Goal: Task Accomplishment & Management: Complete application form

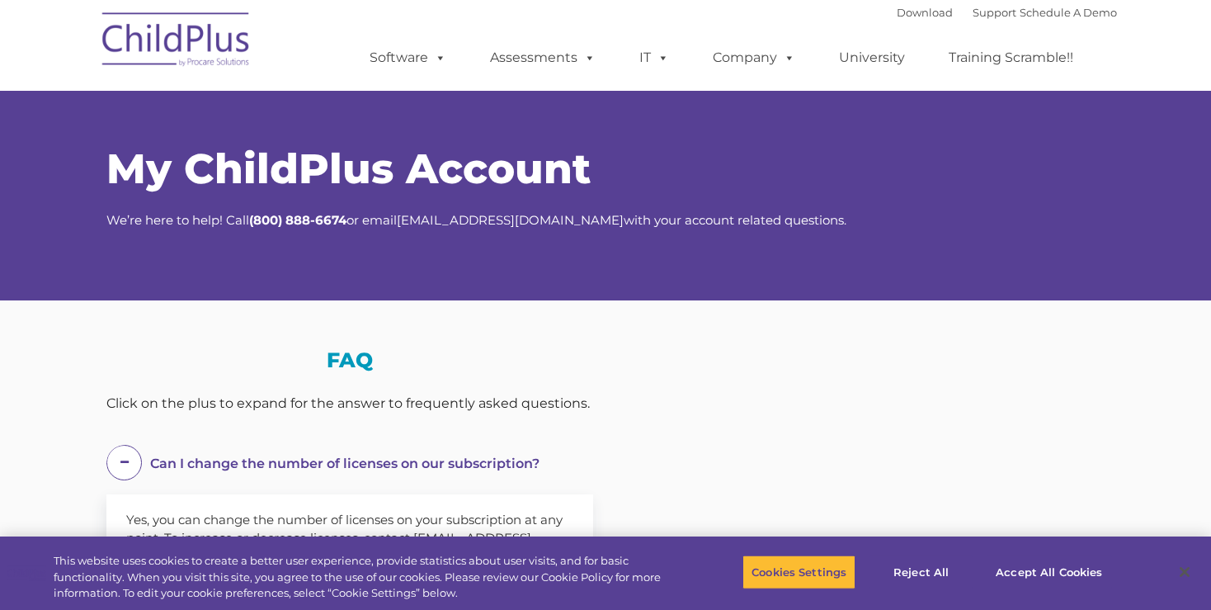
select select "MEDIUM"
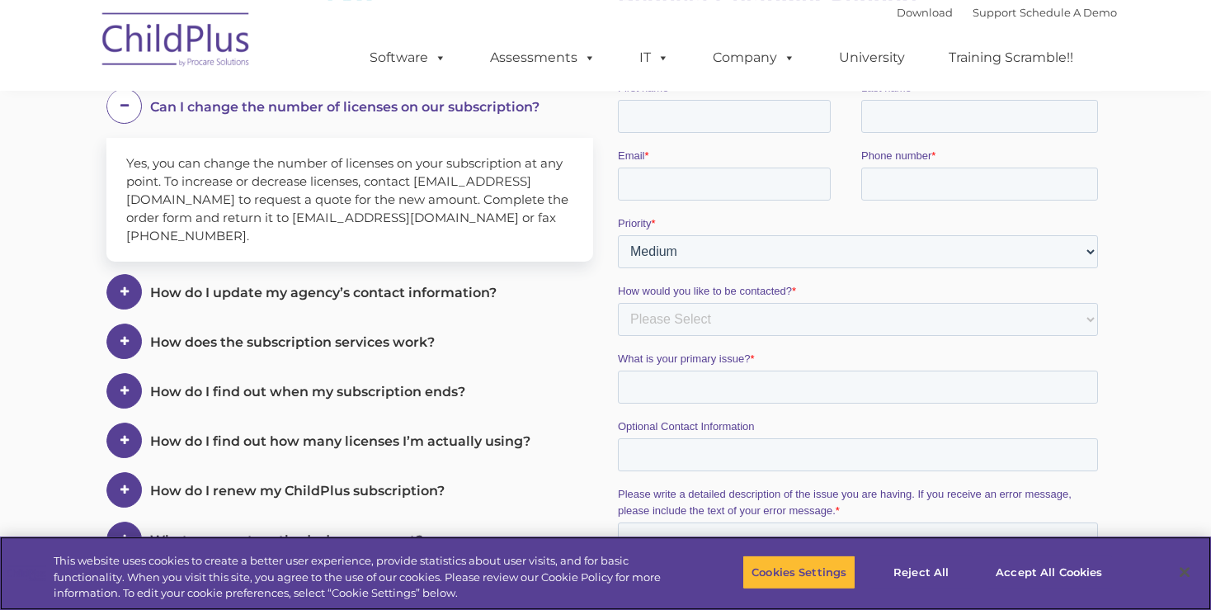
scroll to position [239, 0]
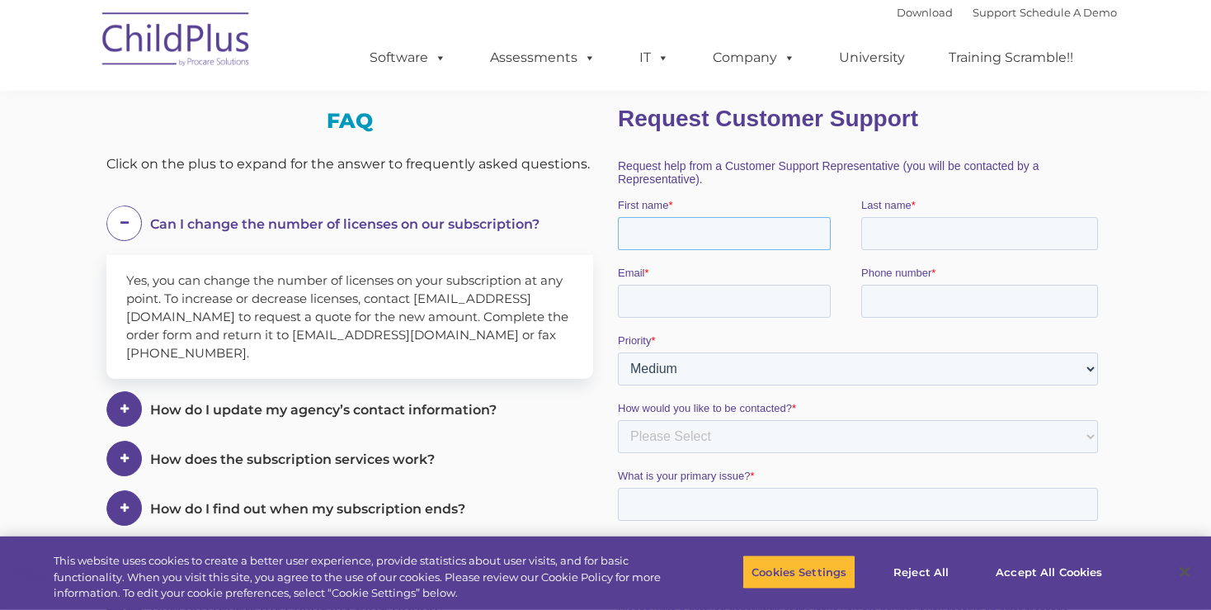
click at [781, 241] on input "First name *" at bounding box center [724, 232] width 213 height 33
type input "[PERSON_NAME]"
type input "[PERSON_NAME][EMAIL_ADDRESS][DOMAIN_NAME]"
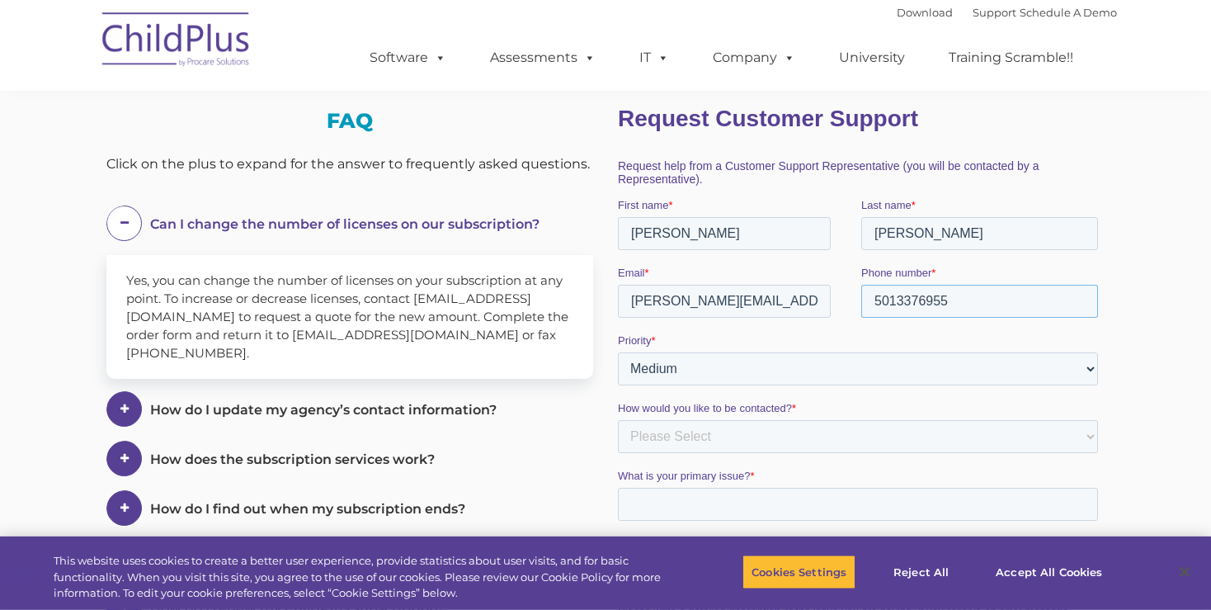
type input "5013376955"
select select "HIGH"
click option "High" at bounding box center [618, 89] width 0 height 0
click at [618, 419] on select "Please Select Phone Email" at bounding box center [858, 435] width 480 height 33
select select "Phone"
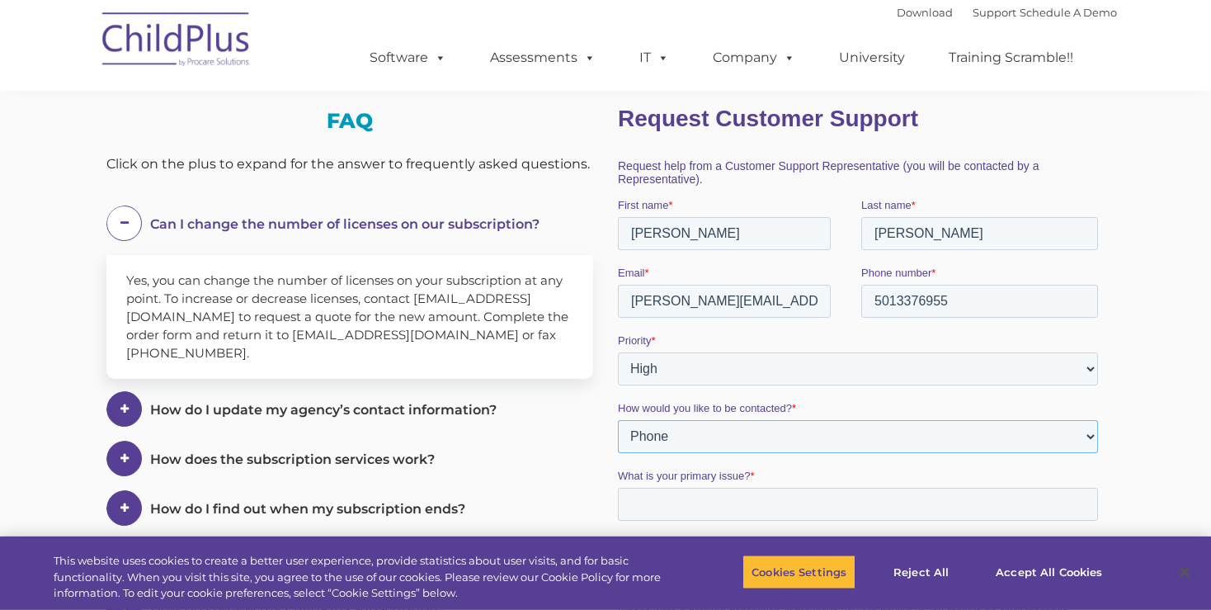
click option "Phone" at bounding box center [618, 89] width 0 height 0
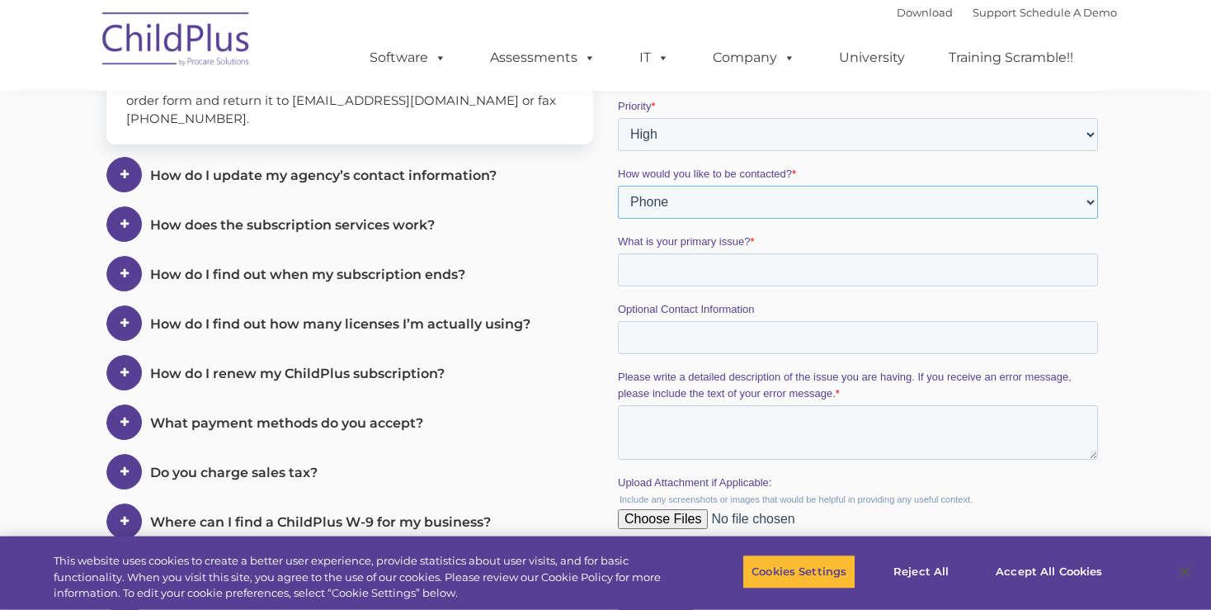
scroll to position [475, 0]
click at [774, 273] on input "What is your primary issue? *" at bounding box center [858, 268] width 480 height 33
type input "s"
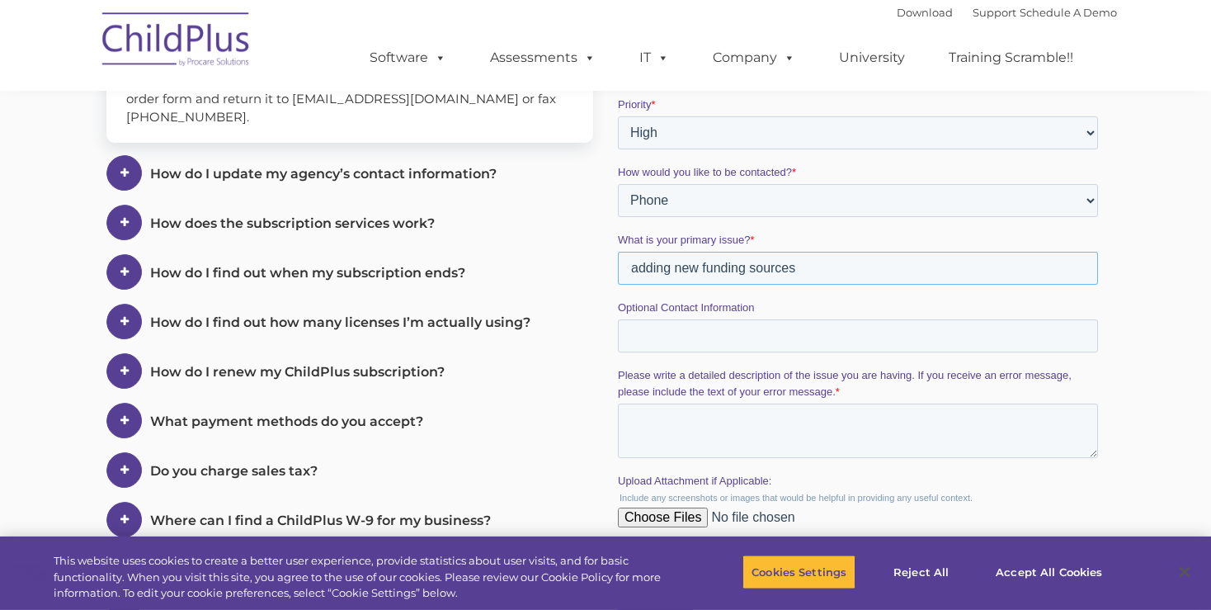
type input "adding new funding sources"
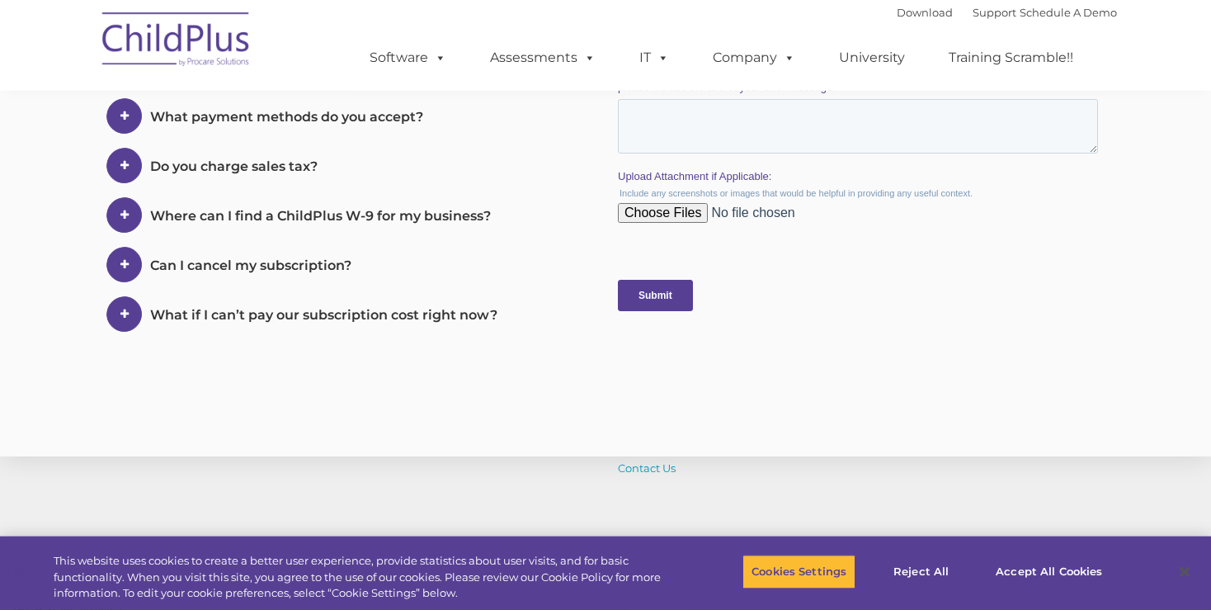
scroll to position [876, 0]
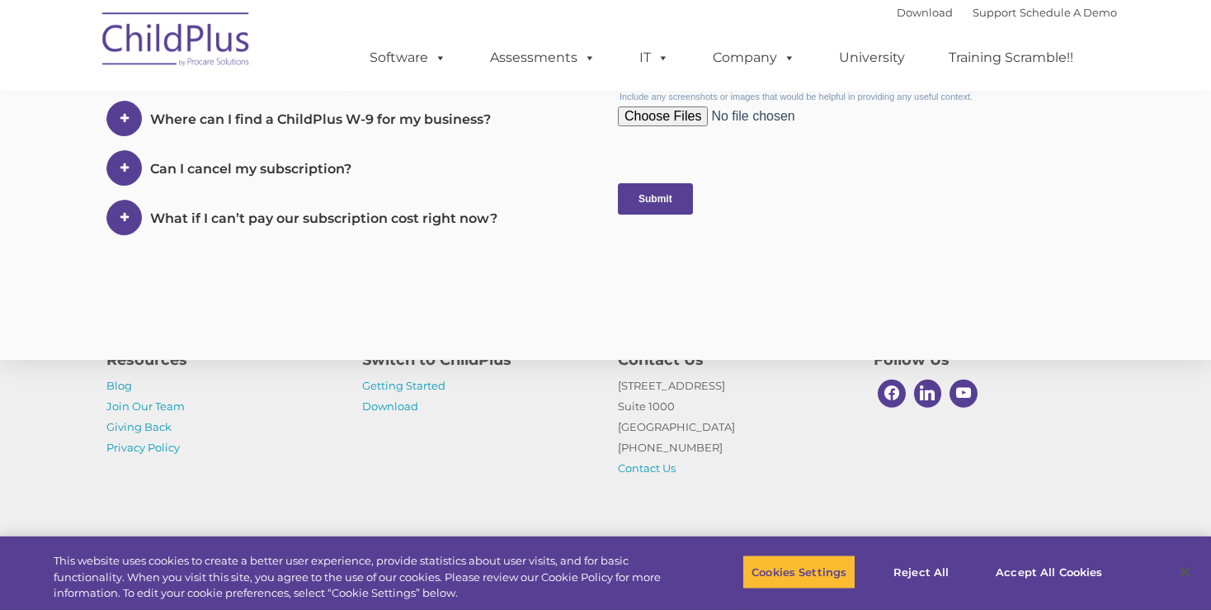
click at [671, 201] on input "Submit" at bounding box center [655, 198] width 75 height 31
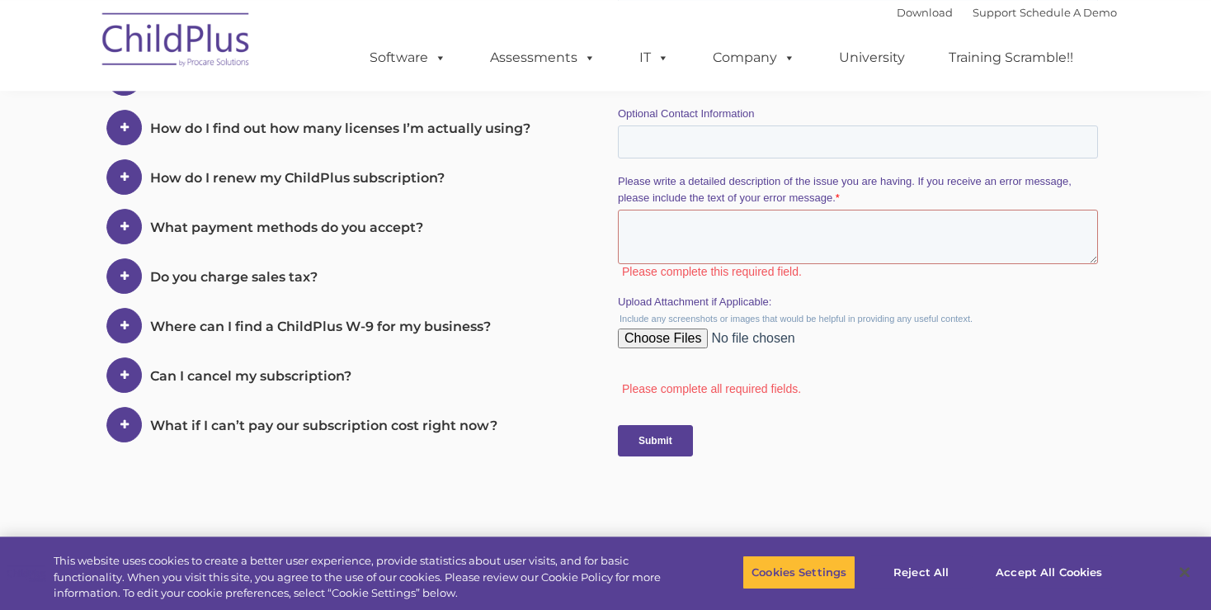
scroll to position [662, 0]
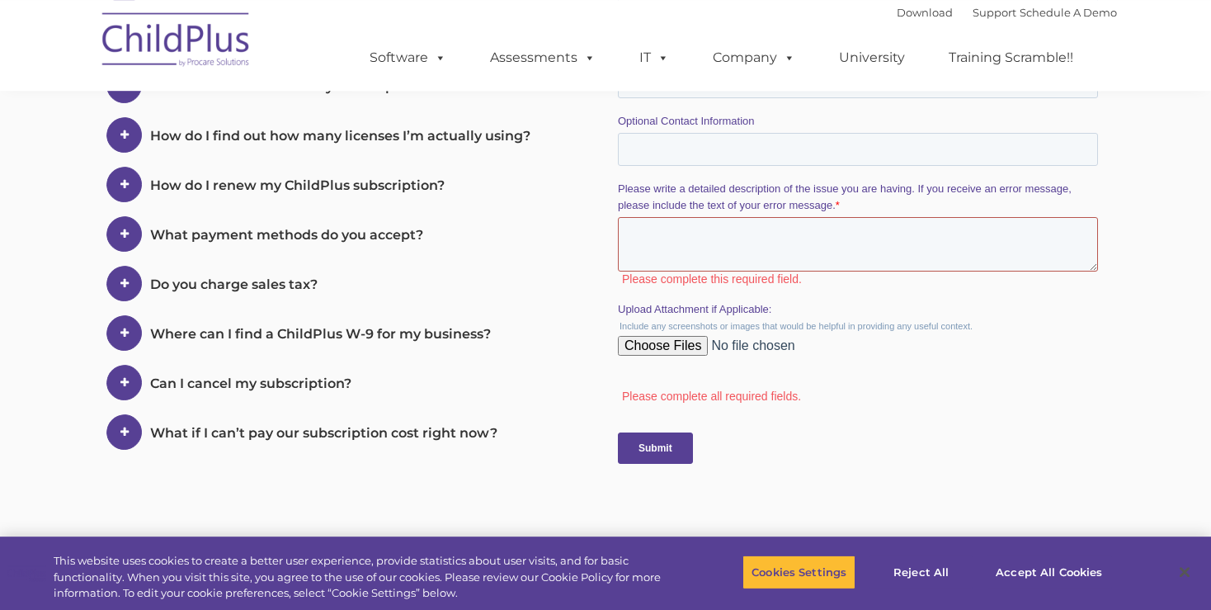
click at [808, 231] on textarea "Please write a detailed description of the issue you are having. If you receive…" at bounding box center [858, 245] width 480 height 54
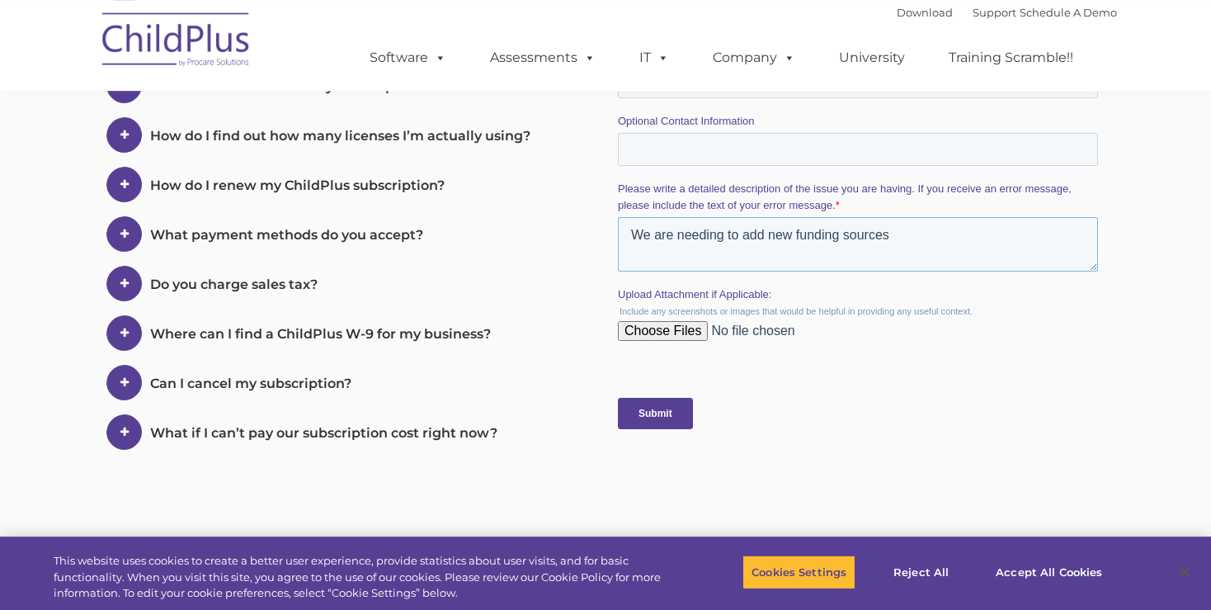
type textarea "We are needing to add new funding sources"
click at [643, 415] on input "Submit" at bounding box center [655, 413] width 75 height 31
